Goal: Information Seeking & Learning: Understand process/instructions

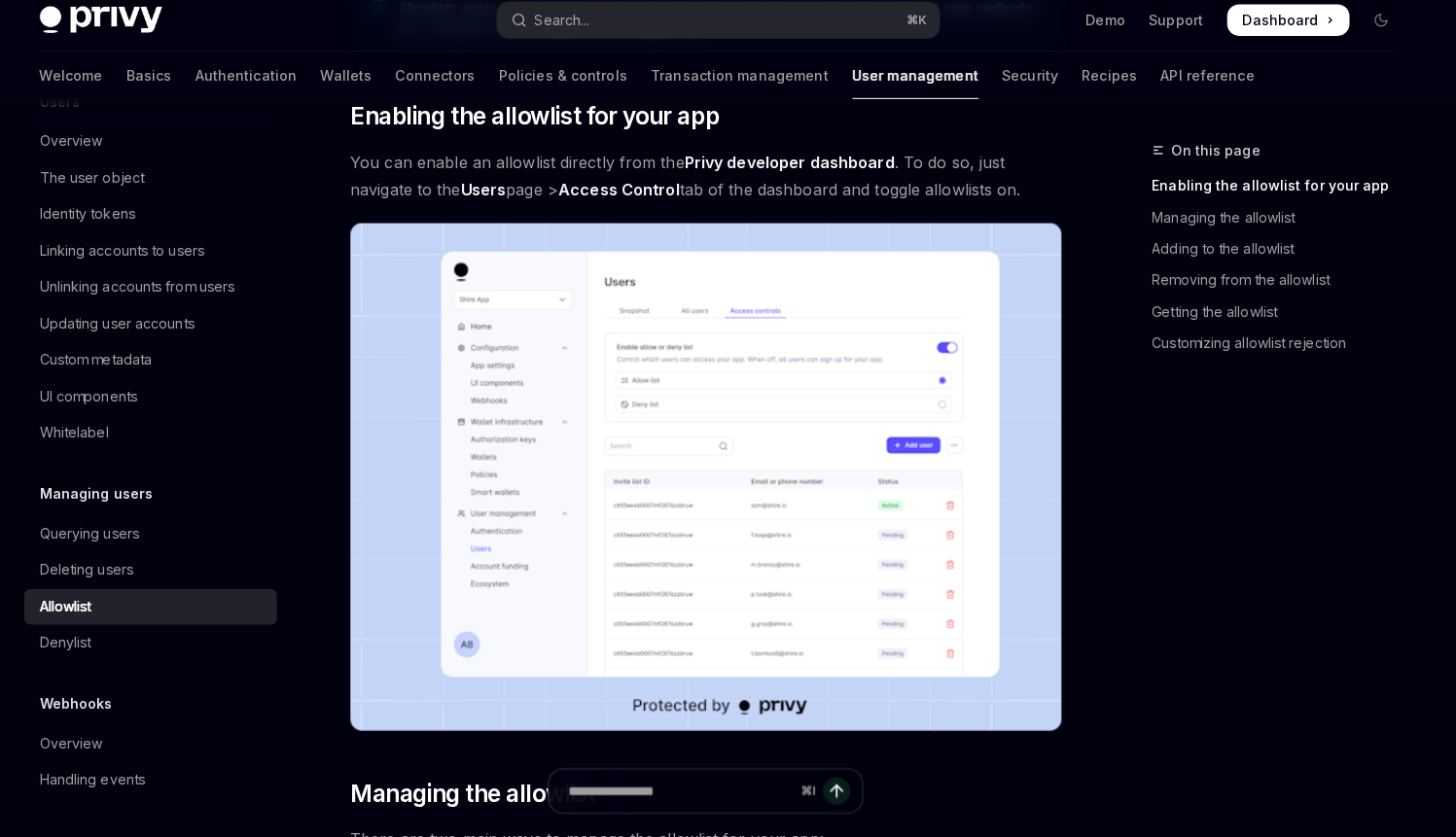
scroll to position [582, 0]
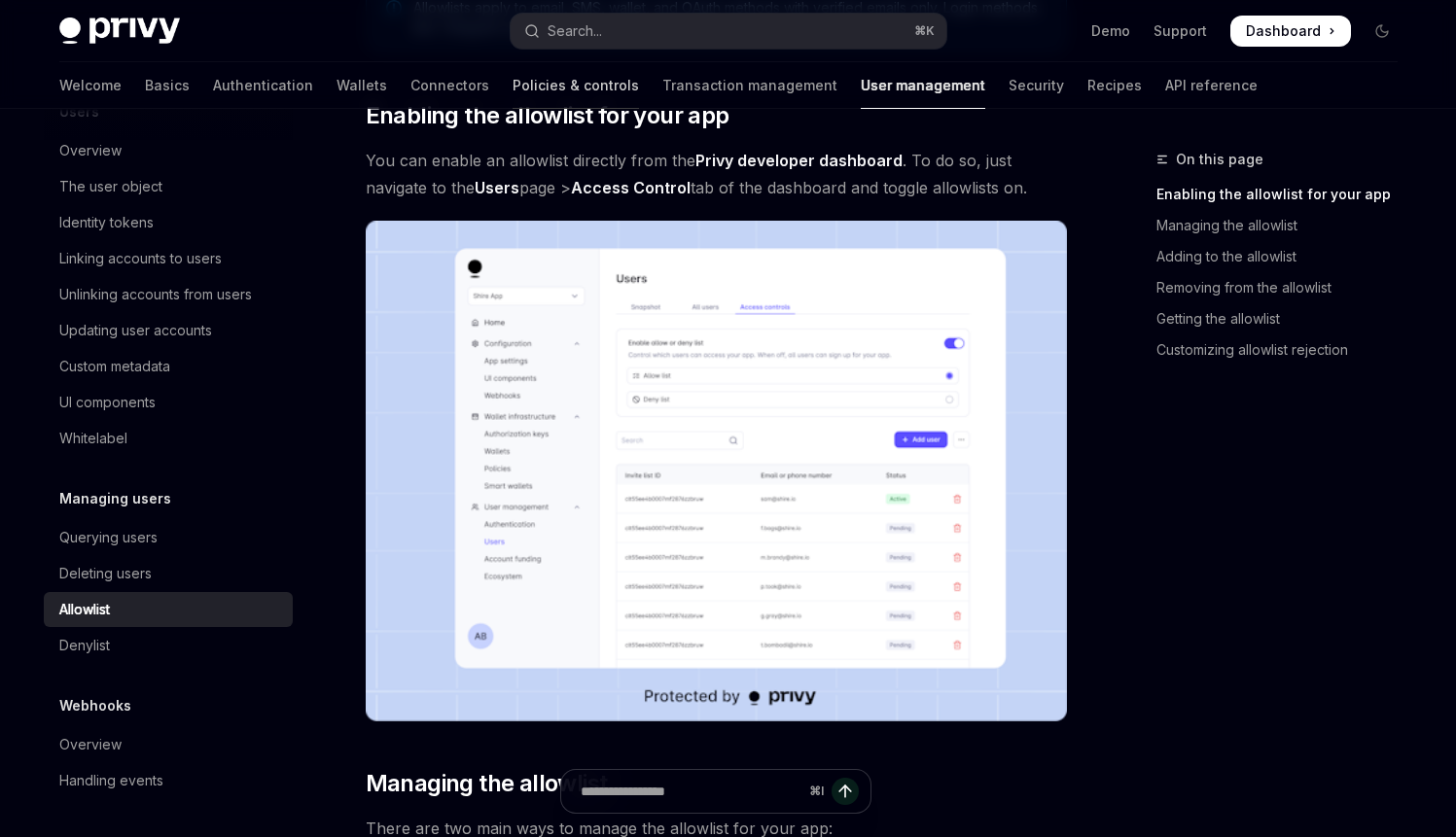
click at [513, 86] on link "Policies & controls" at bounding box center [576, 86] width 126 height 47
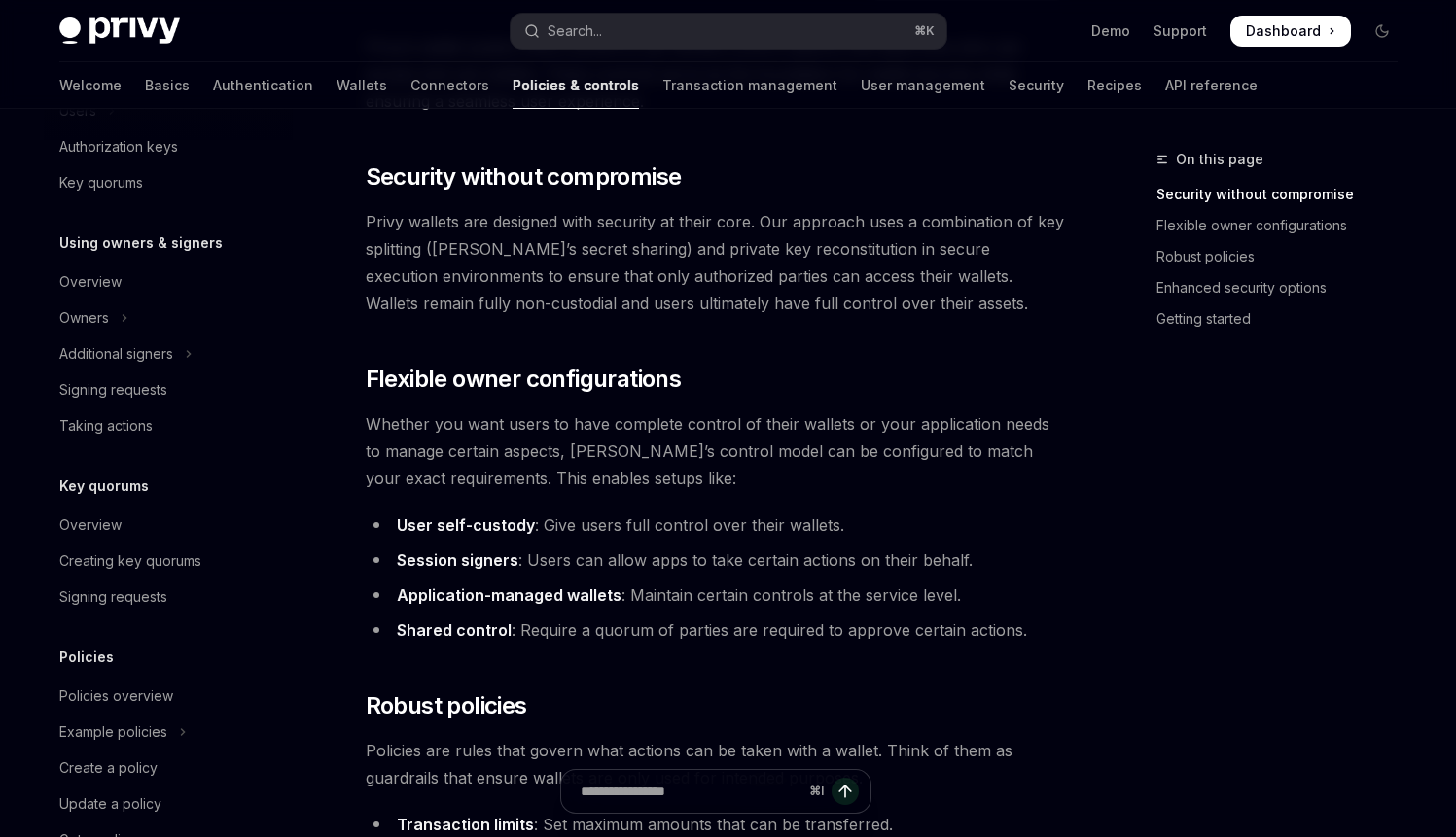
scroll to position [547, 0]
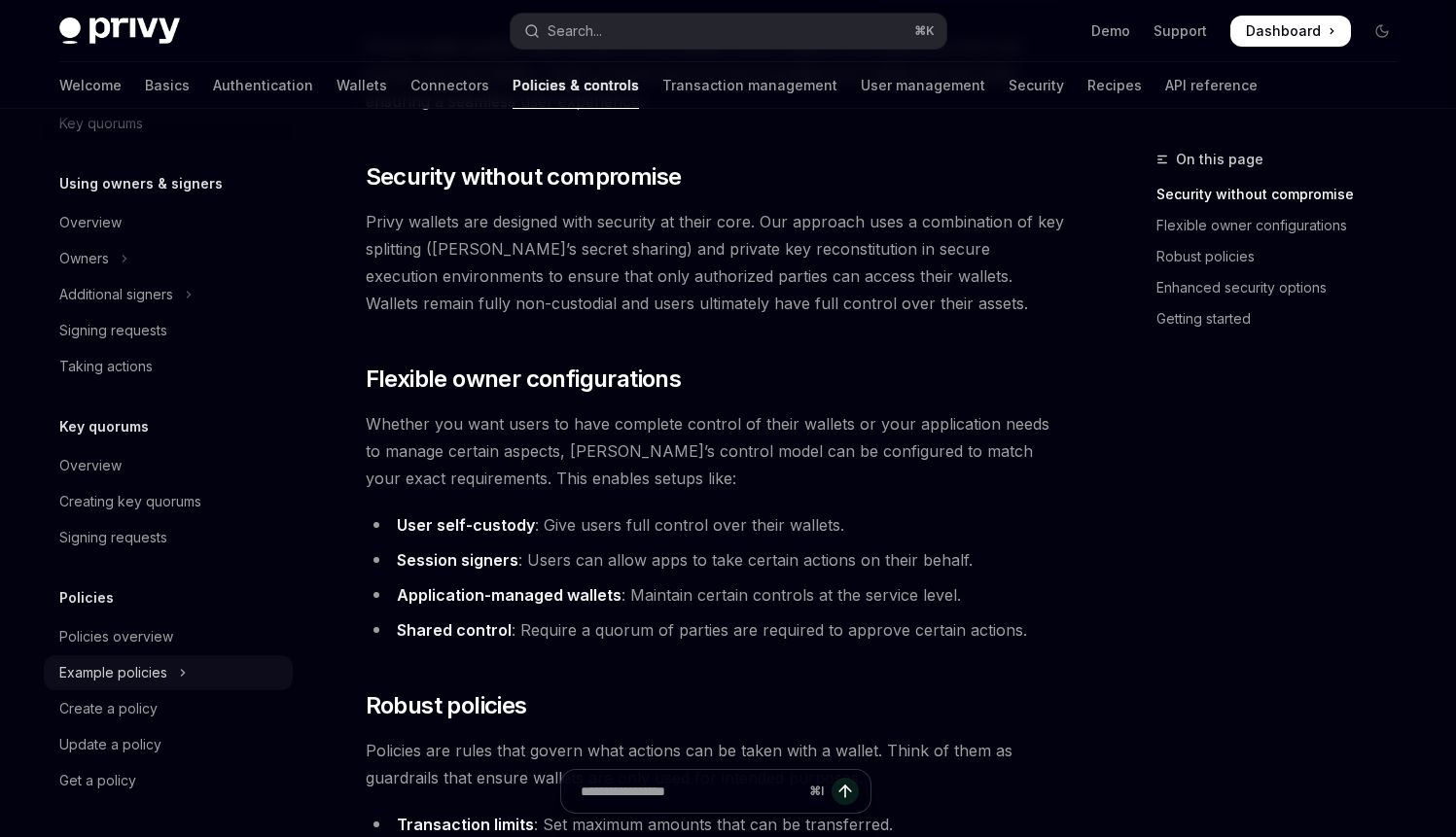
click at [132, 675] on div "Example policies" at bounding box center [114, 673] width 108 height 23
type textarea "*"
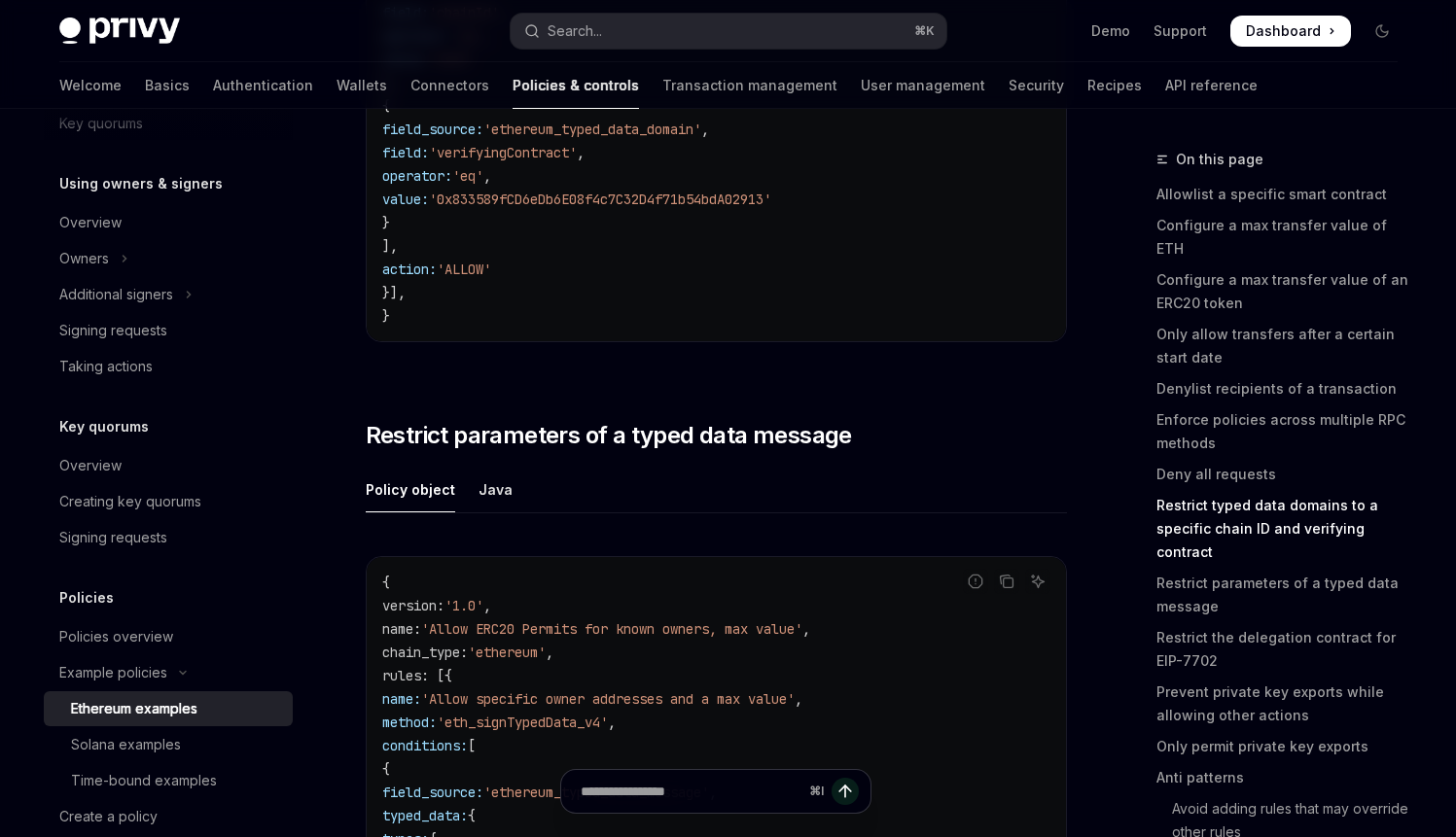
scroll to position [6751, 0]
click at [984, 449] on h2 "​ Restrict parameters of a typed data message" at bounding box center [717, 434] width 701 height 31
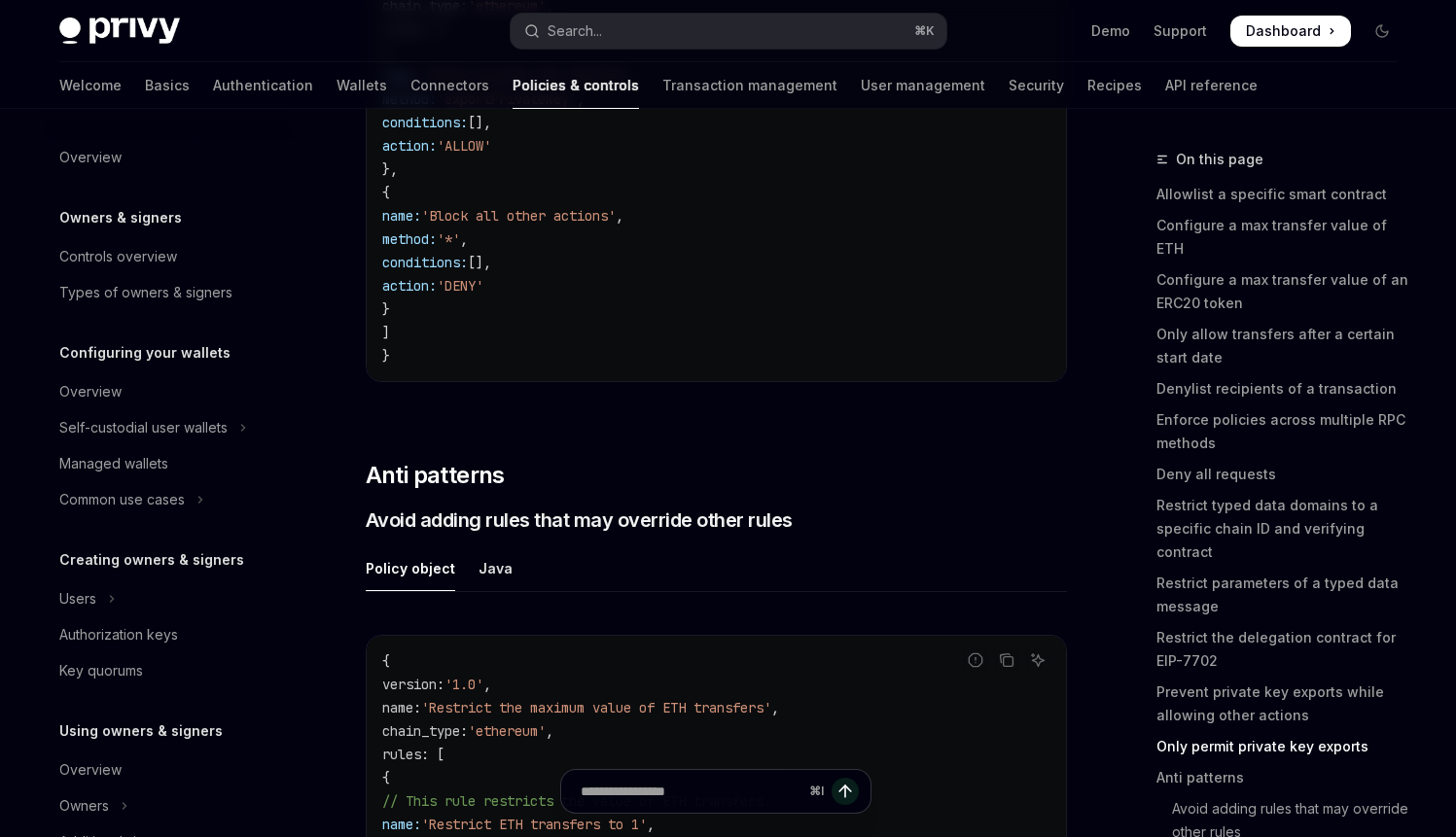
scroll to position [10352, 0]
